Goal: Task Accomplishment & Management: Use online tool/utility

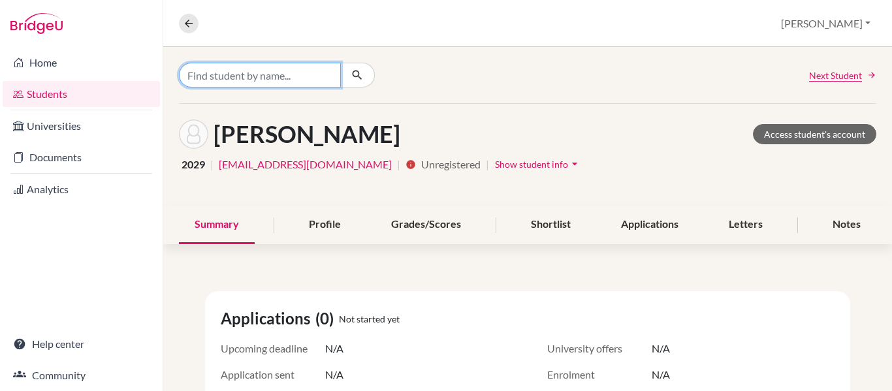
click at [193, 82] on input "Find student by name..." at bounding box center [260, 75] width 162 height 25
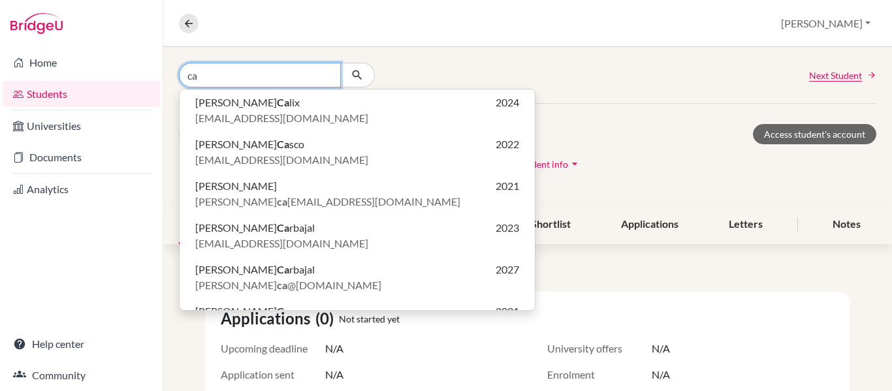
type input "c"
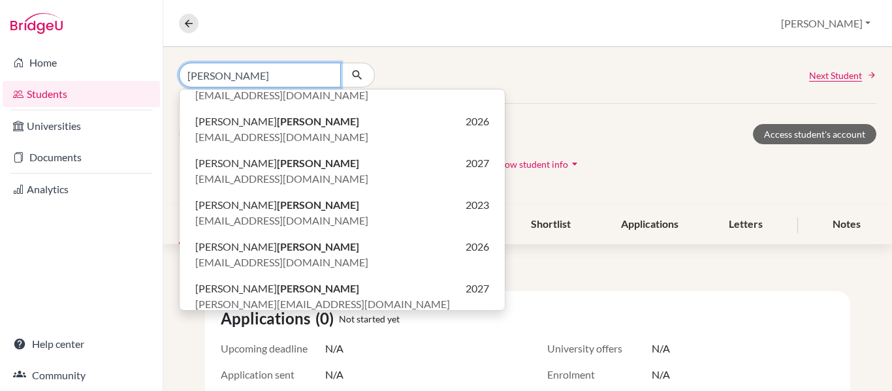
scroll to position [197, 0]
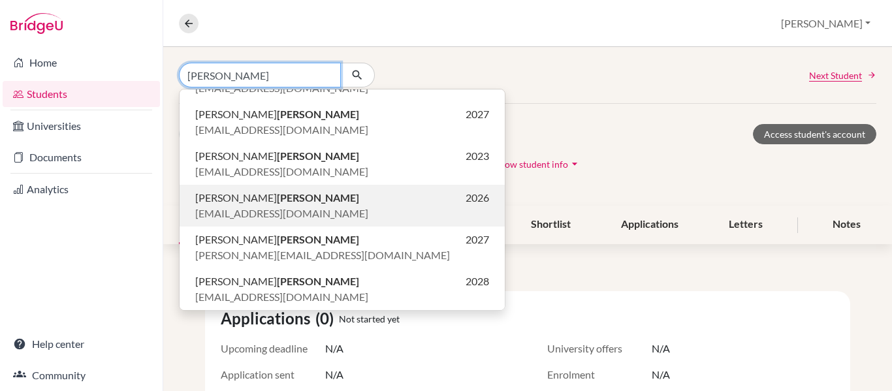
type input "[PERSON_NAME]"
click at [225, 202] on span "Mateo Garcia" at bounding box center [277, 198] width 164 height 16
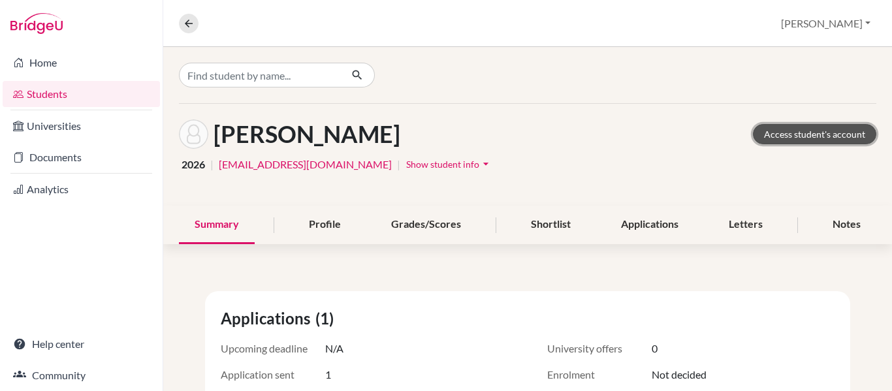
click at [795, 131] on link "Access student's account" at bounding box center [814, 134] width 123 height 20
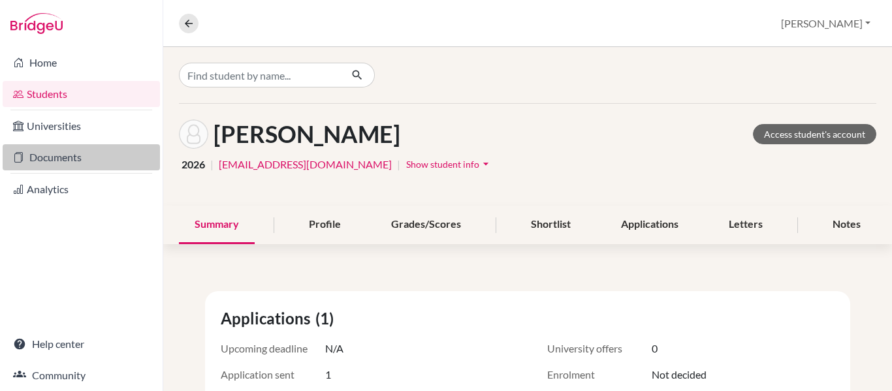
click at [28, 156] on link "Documents" at bounding box center [81, 157] width 157 height 26
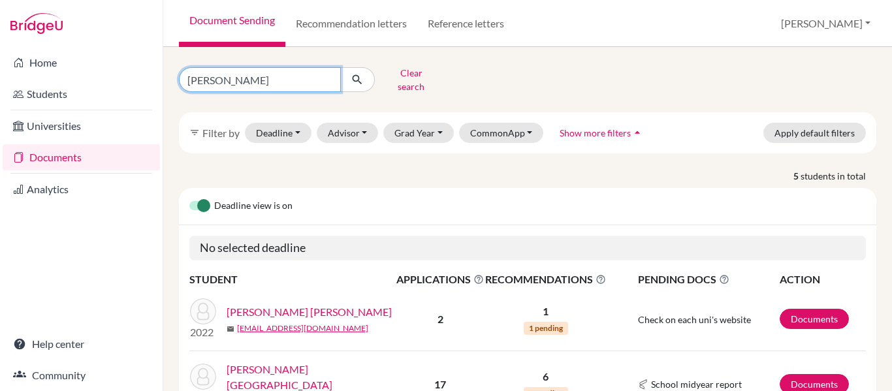
click at [249, 86] on input "[PERSON_NAME]" at bounding box center [260, 79] width 162 height 25
type input "r"
type input "[PERSON_NAME]"
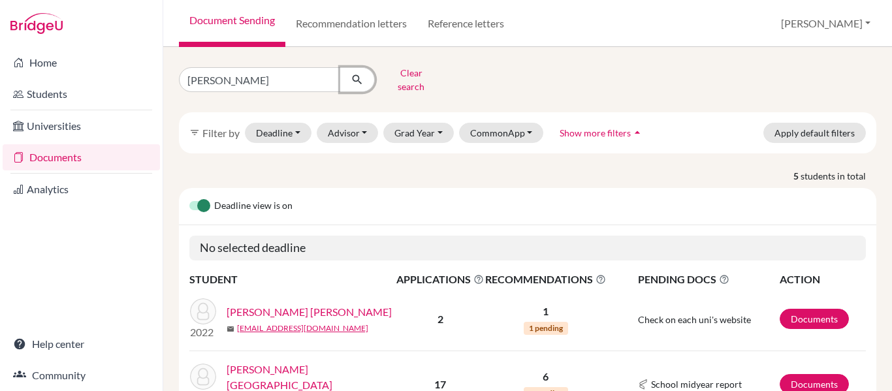
click at [357, 76] on icon "submit" at bounding box center [357, 79] width 13 height 13
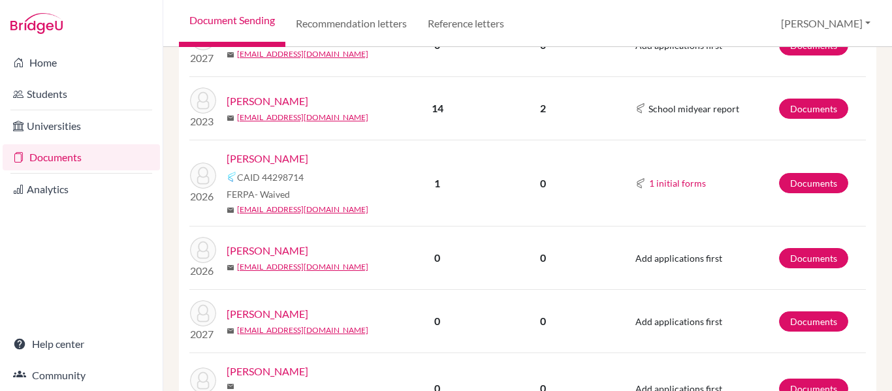
scroll to position [507, 0]
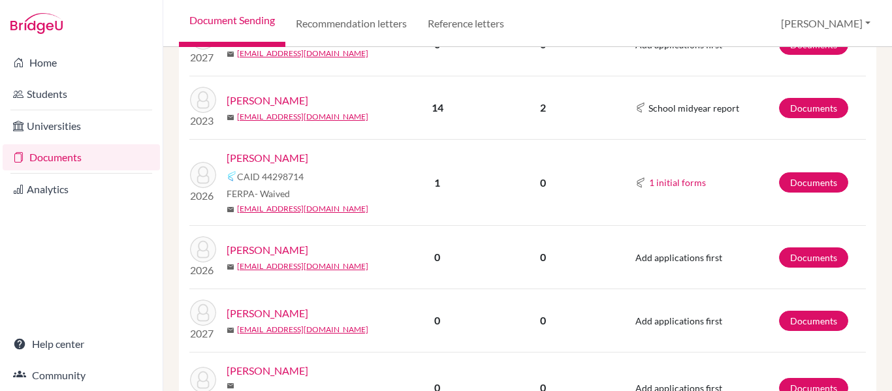
click at [274, 151] on link "[PERSON_NAME]" at bounding box center [268, 158] width 82 height 16
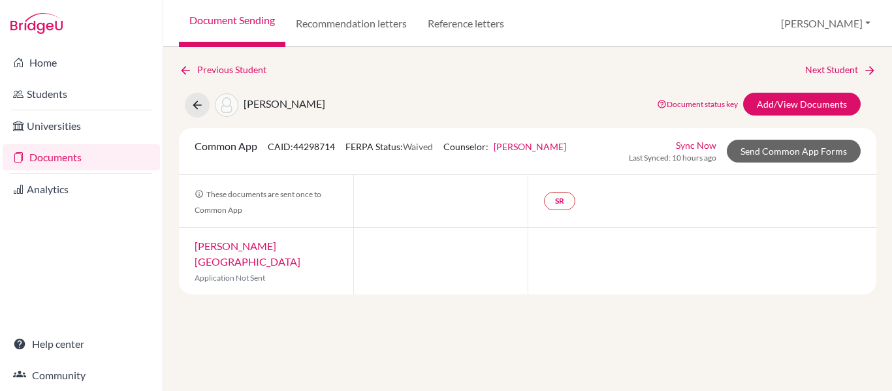
click at [698, 145] on link "Sync Now" at bounding box center [696, 145] width 40 height 14
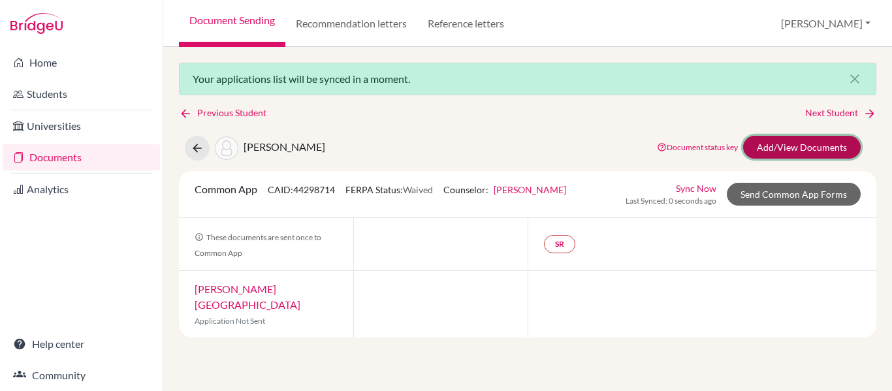
click at [804, 142] on link "Add/View Documents" at bounding box center [802, 147] width 118 height 23
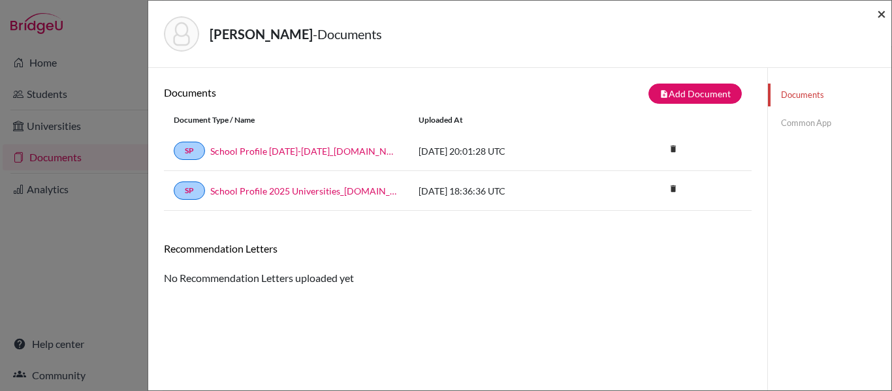
click at [883, 11] on span "×" at bounding box center [881, 13] width 9 height 19
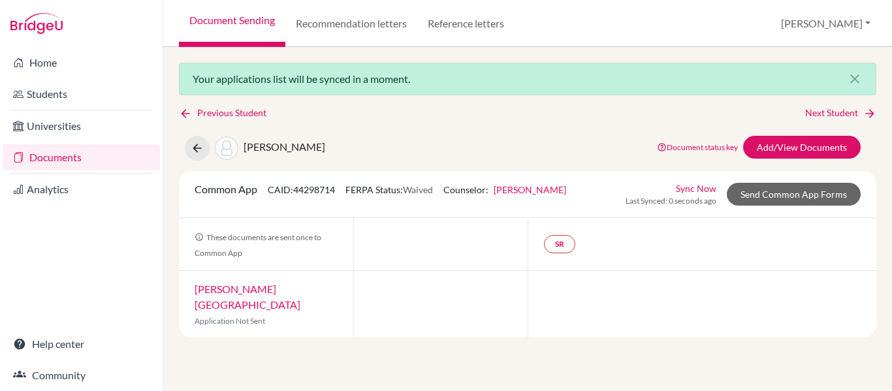
click at [31, 24] on img at bounding box center [36, 23] width 52 height 21
click at [867, 23] on button "[PERSON_NAME]" at bounding box center [825, 23] width 101 height 25
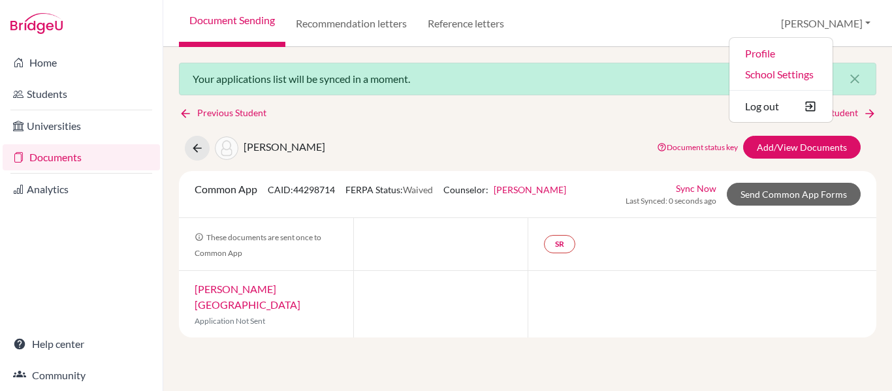
click at [486, 115] on div "Previous Student Next Student" at bounding box center [527, 113] width 697 height 14
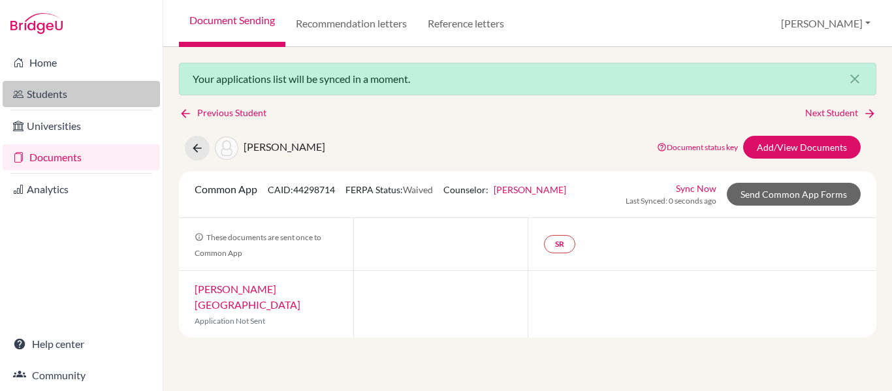
click at [52, 94] on link "Students" at bounding box center [81, 94] width 157 height 26
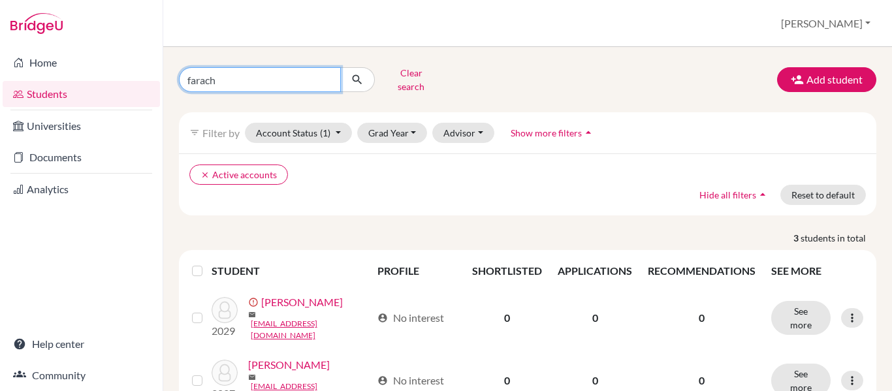
click at [235, 80] on input "farach" at bounding box center [260, 79] width 162 height 25
type input "f"
type input "[PERSON_NAME]"
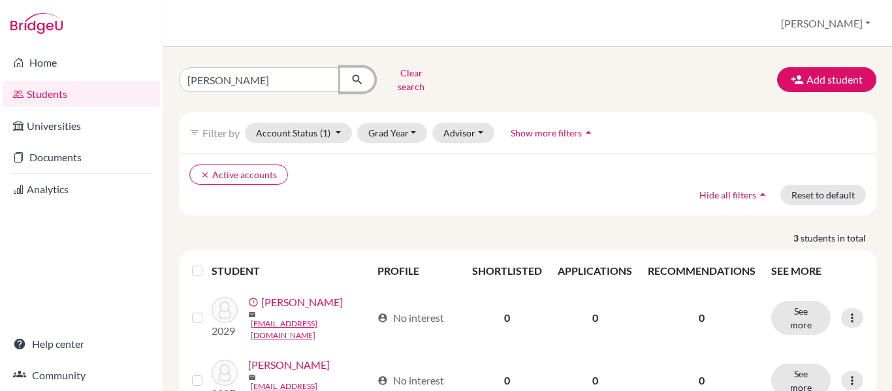
click at [354, 74] on icon "submit" at bounding box center [357, 79] width 13 height 13
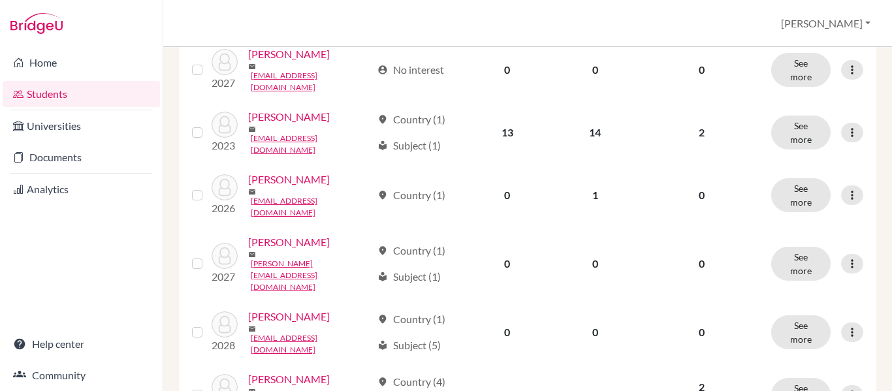
scroll to position [446, 0]
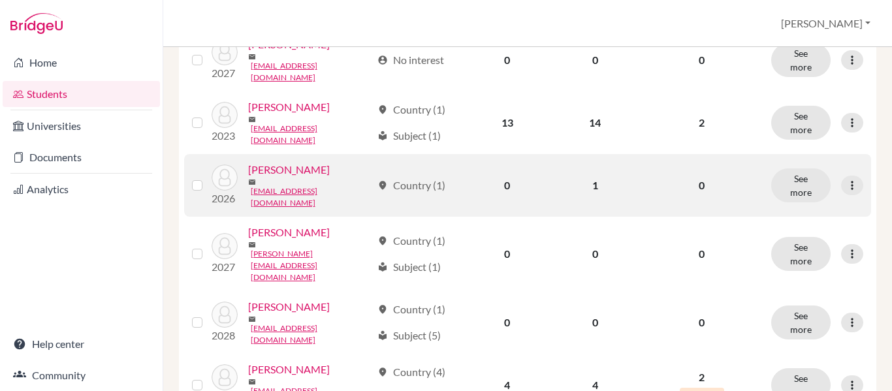
click at [274, 162] on link "[PERSON_NAME]" at bounding box center [289, 170] width 82 height 16
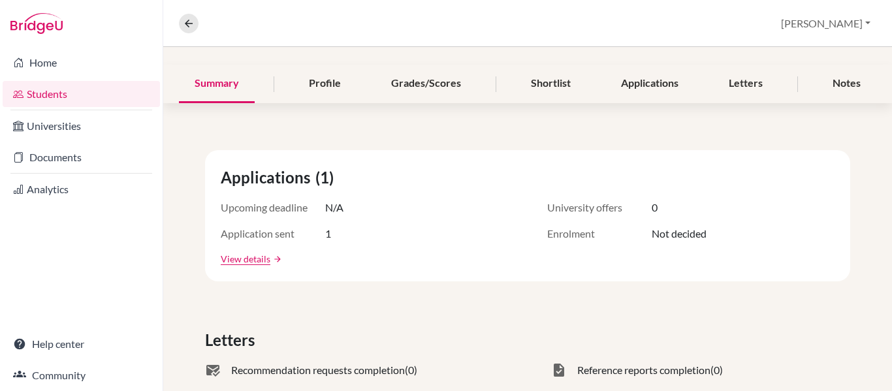
scroll to position [142, 0]
click at [191, 27] on icon at bounding box center [189, 24] width 12 height 12
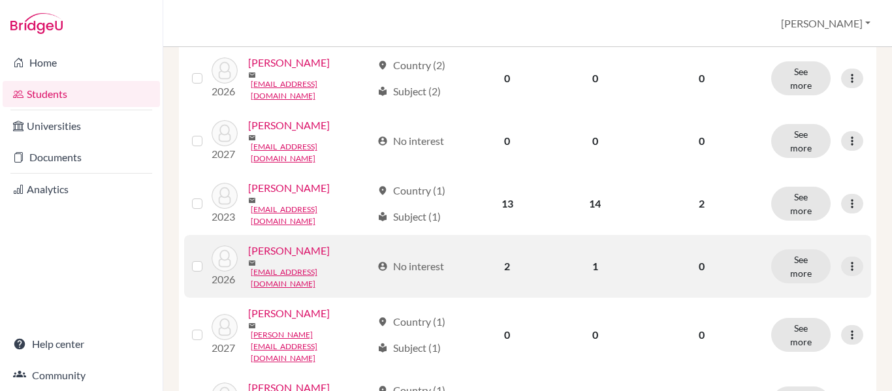
scroll to position [368, 0]
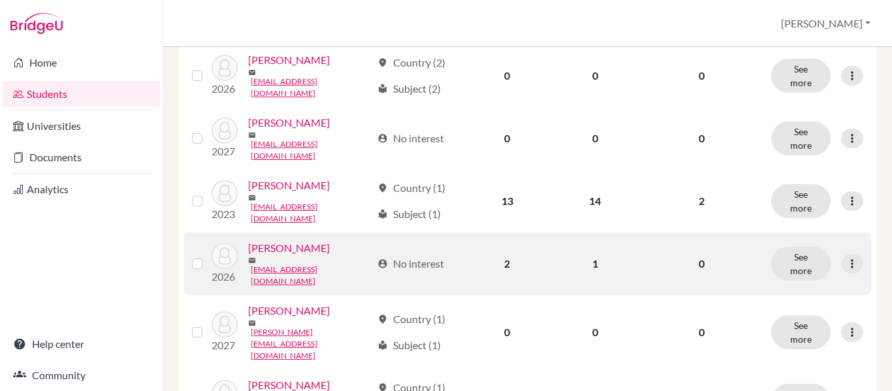
click at [292, 240] on link "[PERSON_NAME]" at bounding box center [289, 248] width 82 height 16
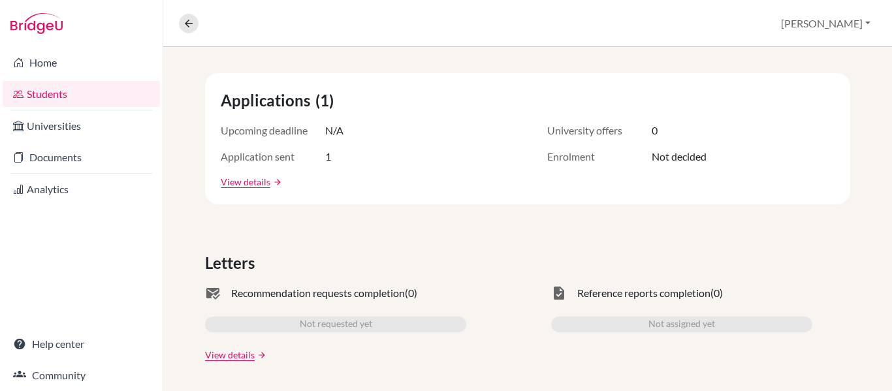
scroll to position [240, 0]
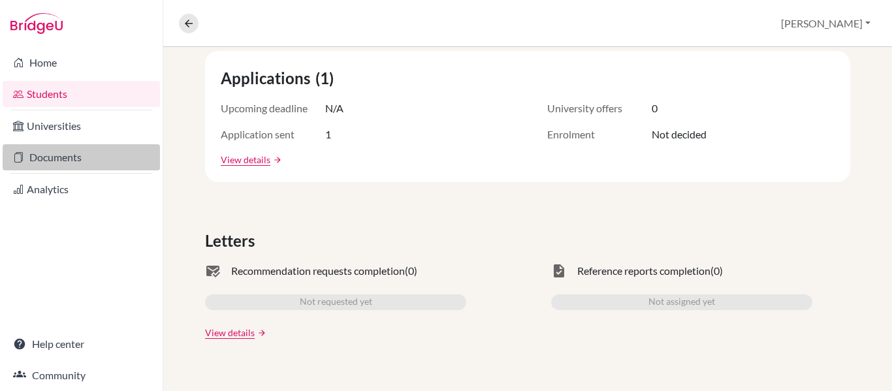
click at [69, 157] on link "Documents" at bounding box center [81, 157] width 157 height 26
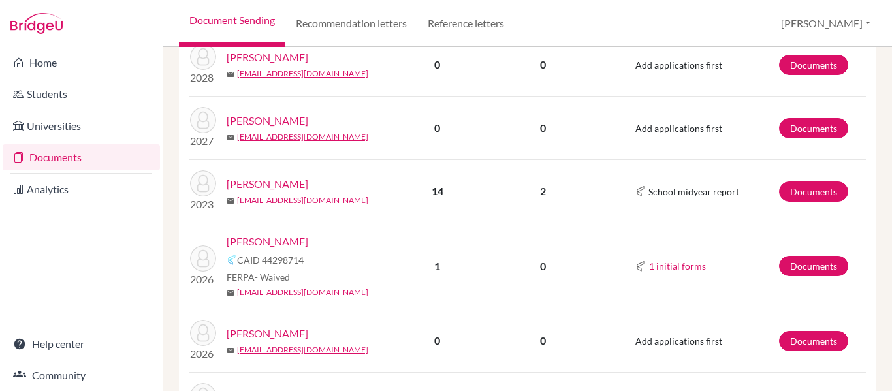
scroll to position [467, 0]
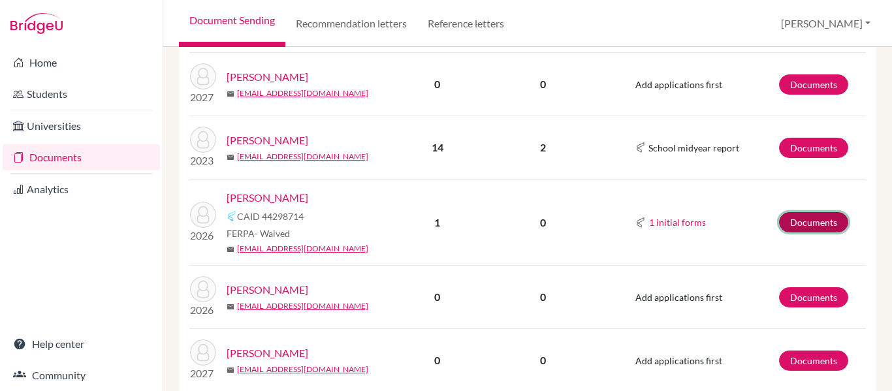
click at [814, 215] on link "Documents" at bounding box center [813, 222] width 69 height 20
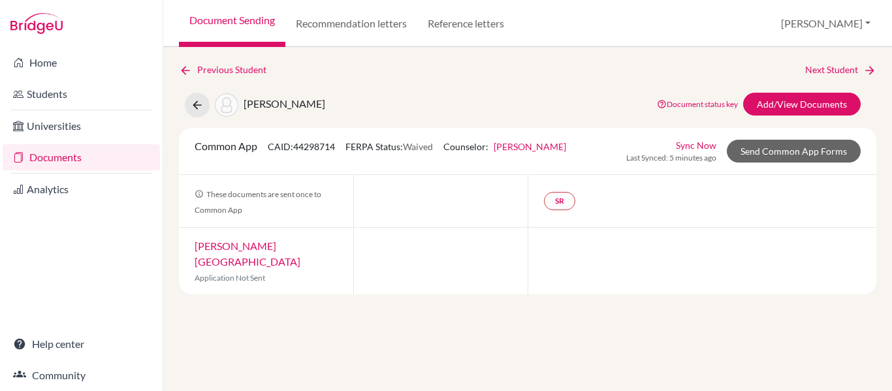
click at [695, 146] on link "Sync Now" at bounding box center [696, 145] width 40 height 14
